Goal: Find specific page/section: Find specific page/section

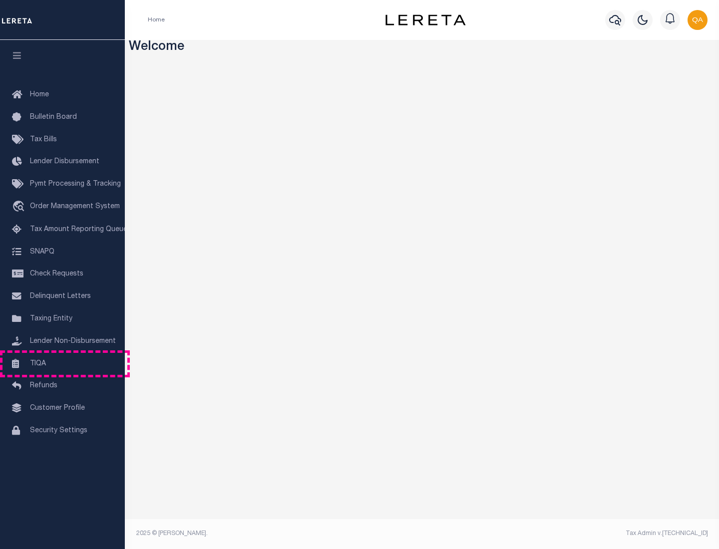
click at [62, 363] on link "TIQA" at bounding box center [62, 364] width 125 height 22
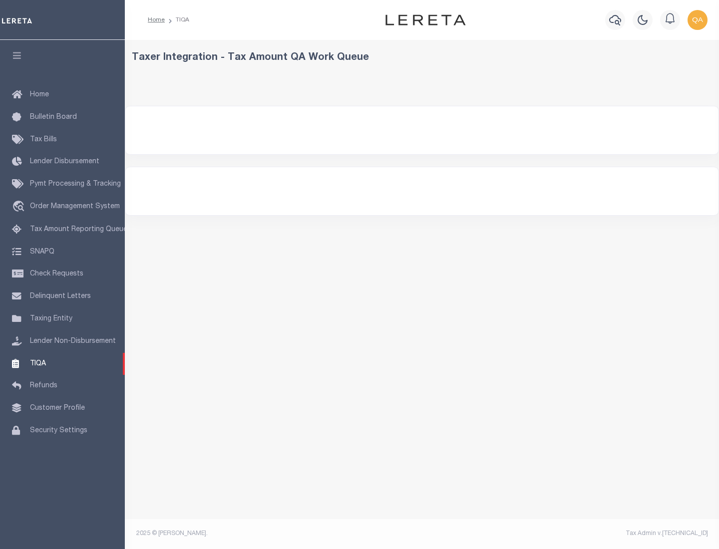
select select "200"
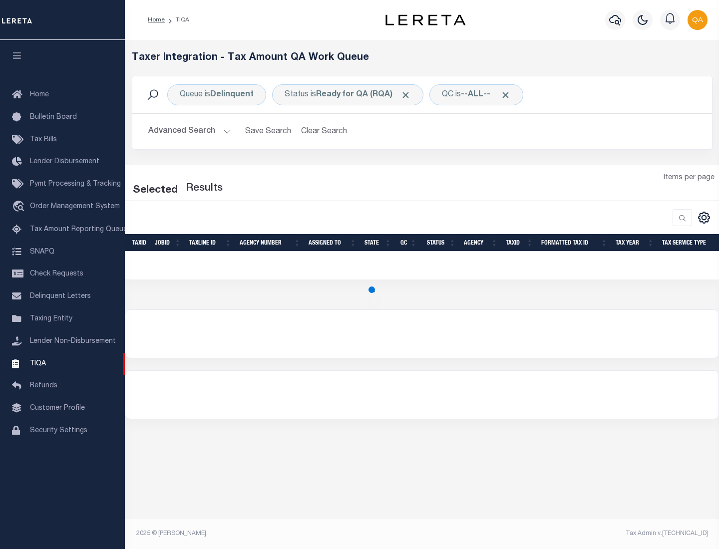
select select "200"
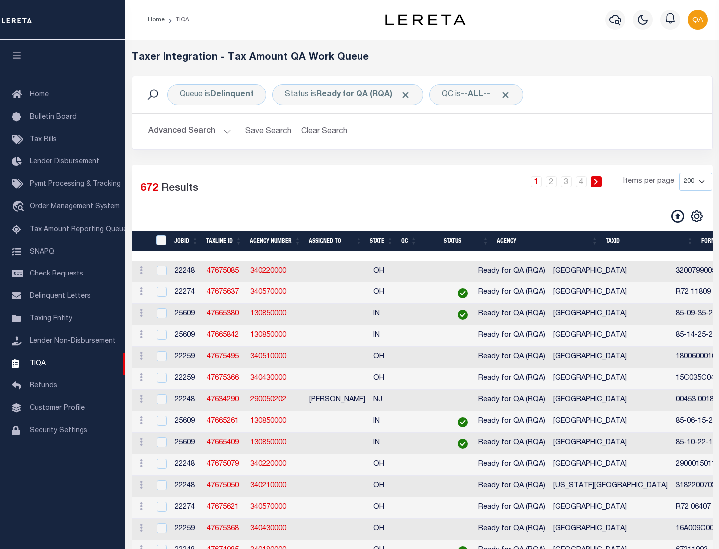
click at [409, 95] on span "Click to Remove" at bounding box center [405, 95] width 10 height 10
